Goal: Download file/media: Download file/media

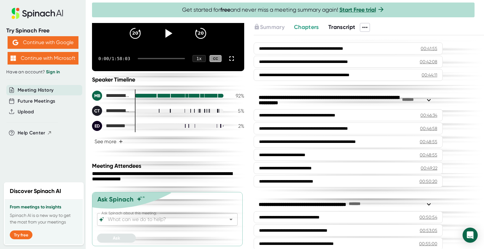
scroll to position [78, 0]
click at [342, 24] on span "Transcript" at bounding box center [341, 27] width 27 height 7
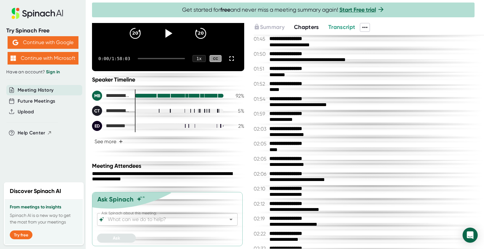
scroll to position [333, 0]
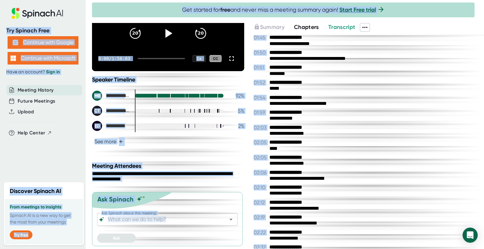
click at [412, 107] on div "**********" at bounding box center [369, 142] width 230 height 214
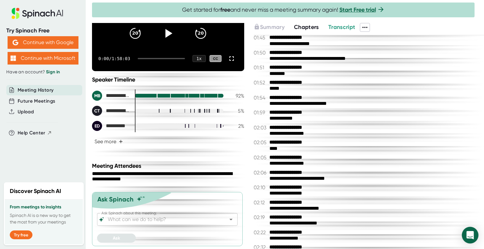
click at [468, 232] on div "Open Intercom Messenger" at bounding box center [470, 235] width 17 height 17
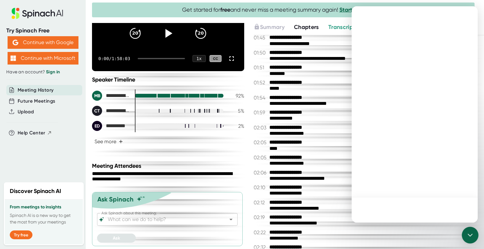
click at [466, 235] on div "Open Intercom Messenger" at bounding box center [470, 235] width 17 height 17
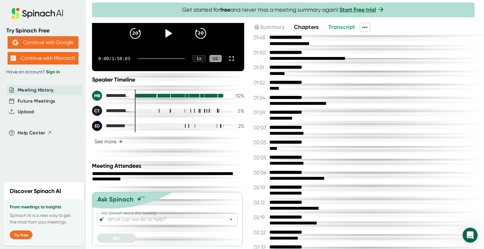
scroll to position [0, 0]
click at [367, 29] on icon at bounding box center [365, 28] width 8 height 8
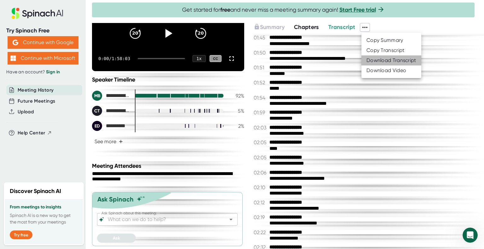
click at [387, 59] on div "Download Transcript" at bounding box center [391, 60] width 50 height 6
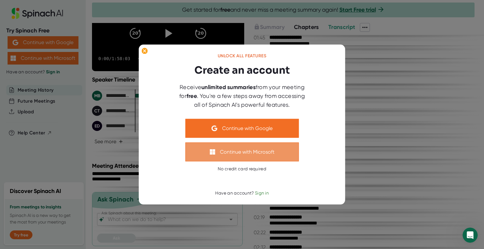
click at [281, 148] on button "Continue with Microsoft" at bounding box center [241, 151] width 113 height 19
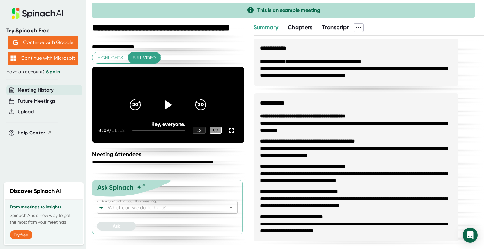
click at [343, 31] on span "Transcript" at bounding box center [335, 27] width 27 height 7
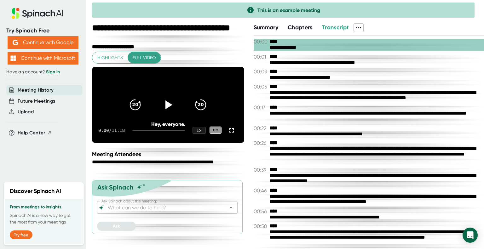
click at [53, 94] on div "Meeting History" at bounding box center [44, 90] width 76 height 10
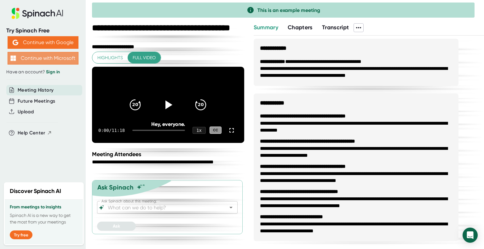
click at [61, 55] on button "Continue with Microsoft" at bounding box center [43, 58] width 71 height 13
